Goal: Browse casually

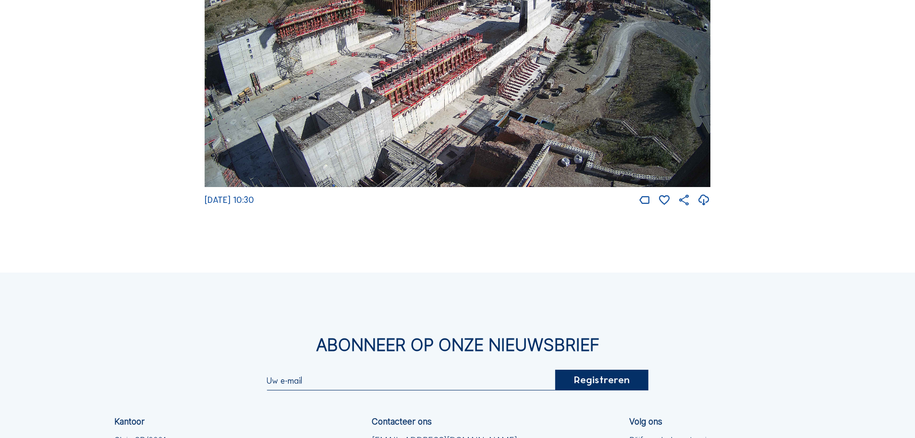
scroll to position [1633, 0]
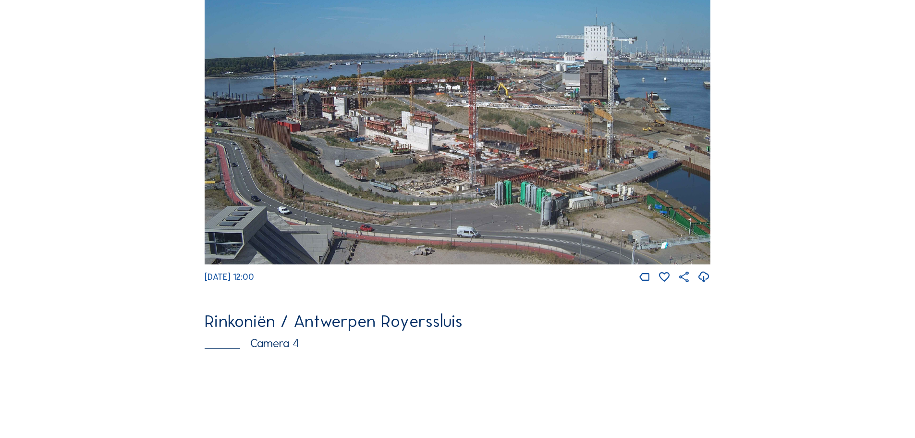
scroll to position [1537, 0]
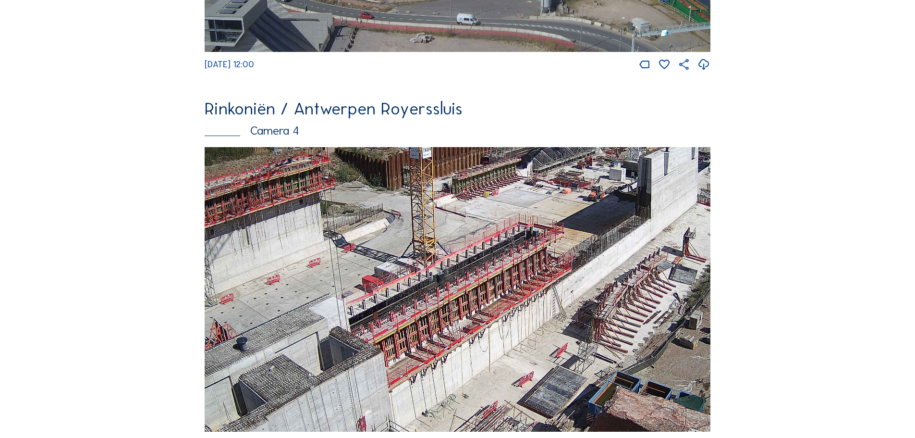
drag, startPoint x: 564, startPoint y: 366, endPoint x: 485, endPoint y: 310, distance: 97.4
click at [485, 310] on img at bounding box center [458, 289] width 506 height 285
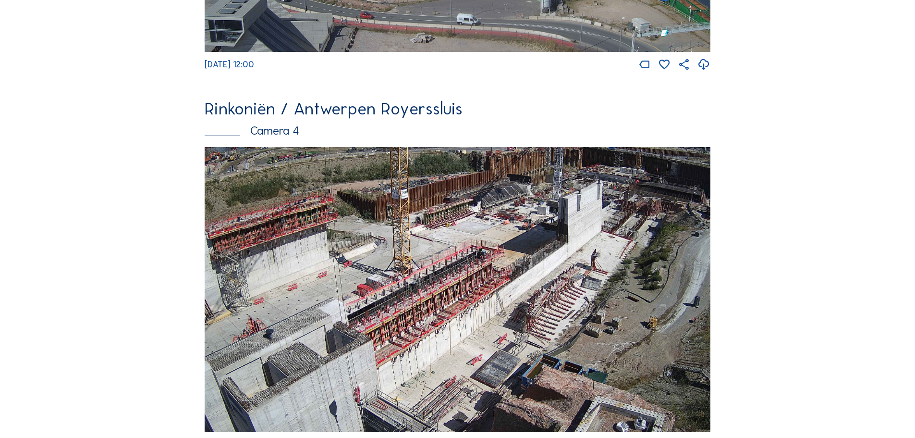
drag, startPoint x: 598, startPoint y: 299, endPoint x: 579, endPoint y: 299, distance: 18.3
click at [579, 299] on img at bounding box center [458, 289] width 506 height 285
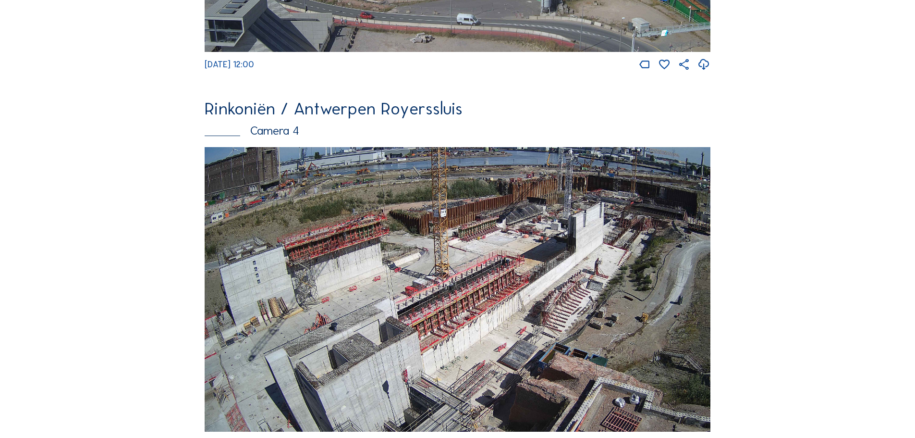
drag, startPoint x: 418, startPoint y: 326, endPoint x: 471, endPoint y: 296, distance: 60.4
click at [471, 296] on img at bounding box center [458, 289] width 506 height 285
drag, startPoint x: 455, startPoint y: 337, endPoint x: 494, endPoint y: 334, distance: 38.5
click at [494, 334] on img at bounding box center [458, 289] width 506 height 285
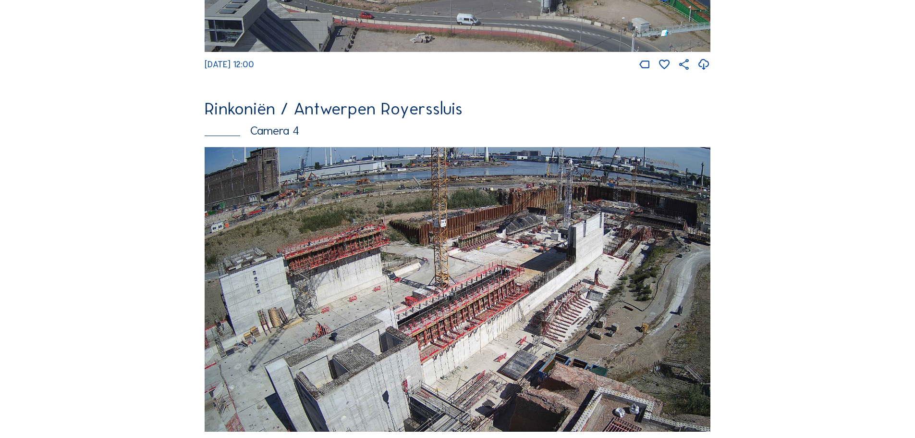
drag, startPoint x: 415, startPoint y: 303, endPoint x: 886, endPoint y: 293, distance: 471.8
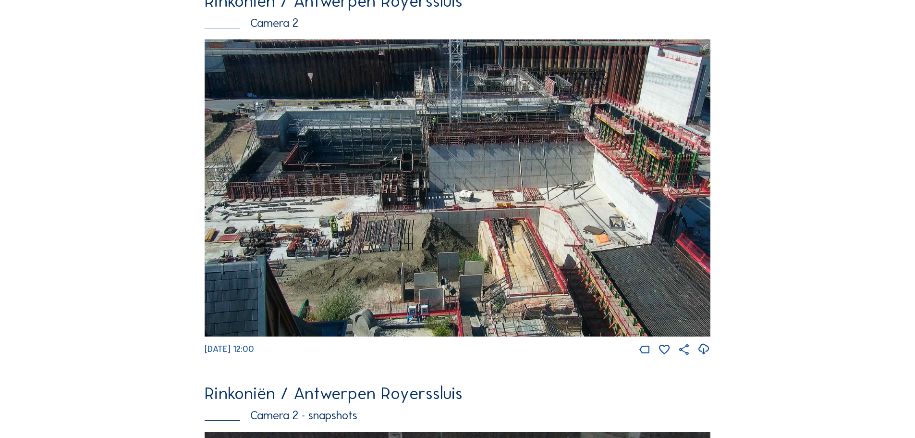
scroll to position [480, 0]
